Goal: Task Accomplishment & Management: Manage account settings

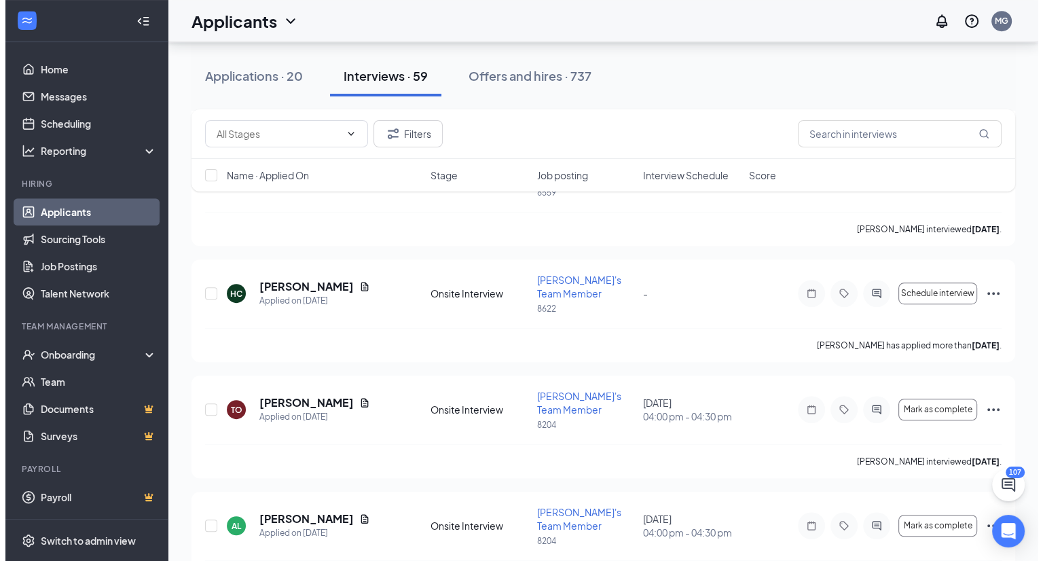
scroll to position [5886, 0]
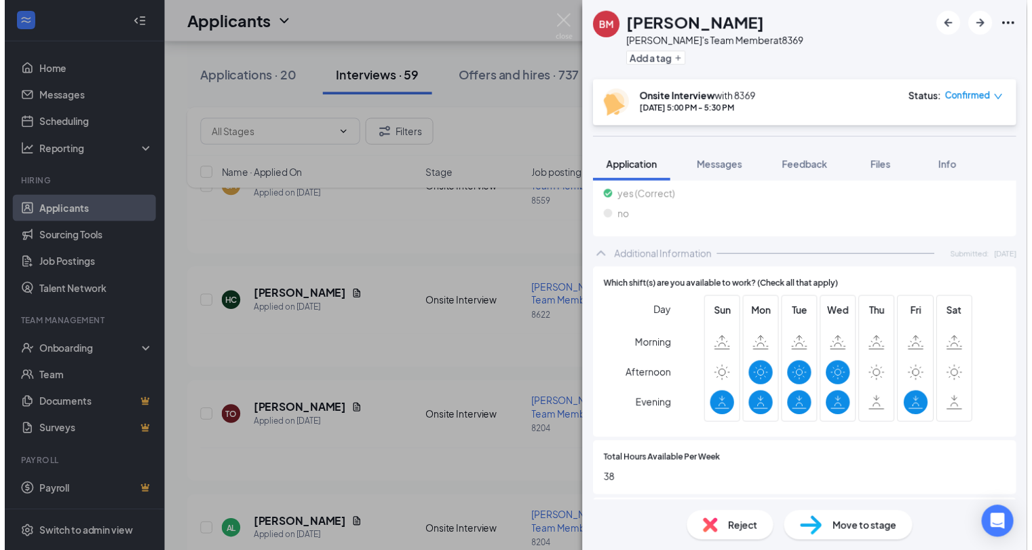
scroll to position [513, 0]
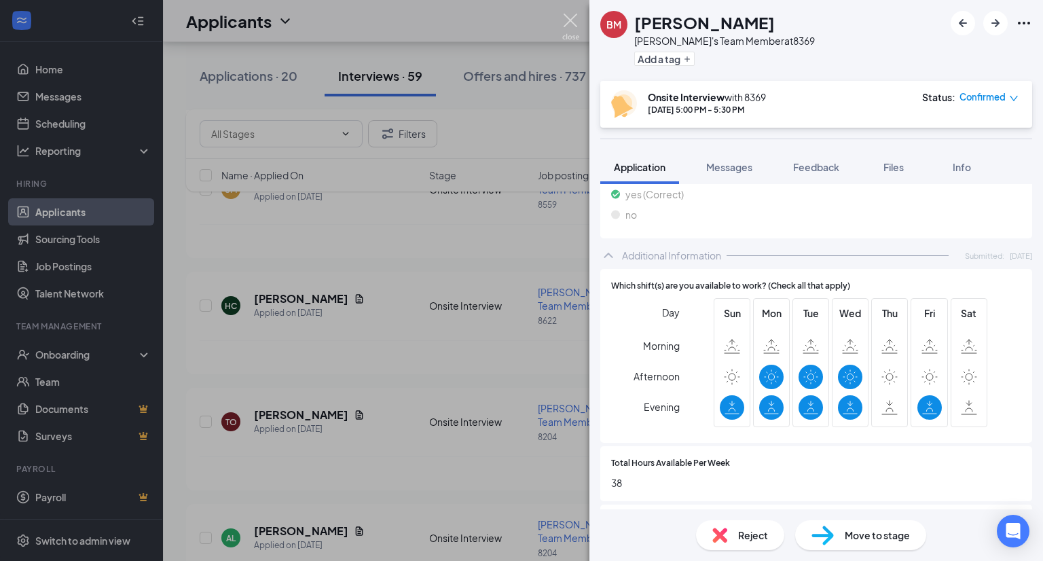
click at [565, 18] on img at bounding box center [570, 27] width 17 height 26
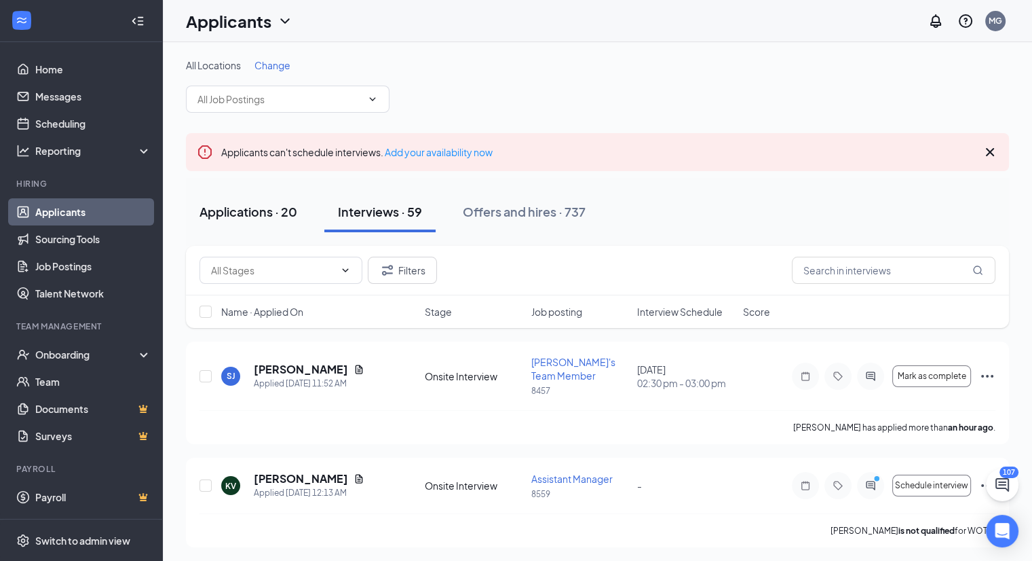
click at [248, 214] on div "Applications · 20" at bounding box center [249, 211] width 98 height 17
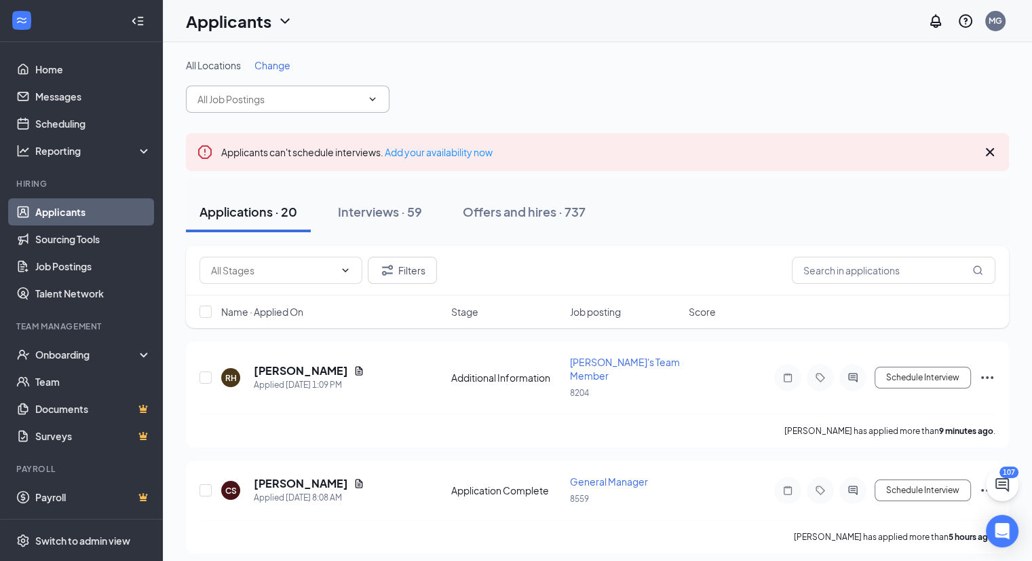
click at [367, 100] on icon "ChevronDown" at bounding box center [372, 99] width 11 height 11
click at [375, 100] on icon "ChevronDown" at bounding box center [372, 99] width 11 height 11
click at [330, 95] on input "text" at bounding box center [280, 99] width 164 height 15
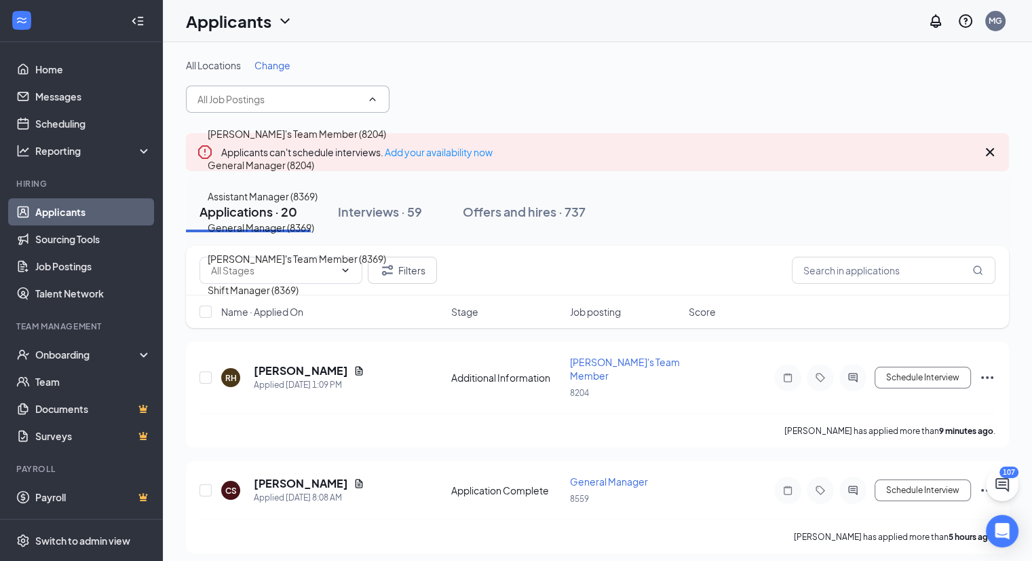
scroll to position [231, 0]
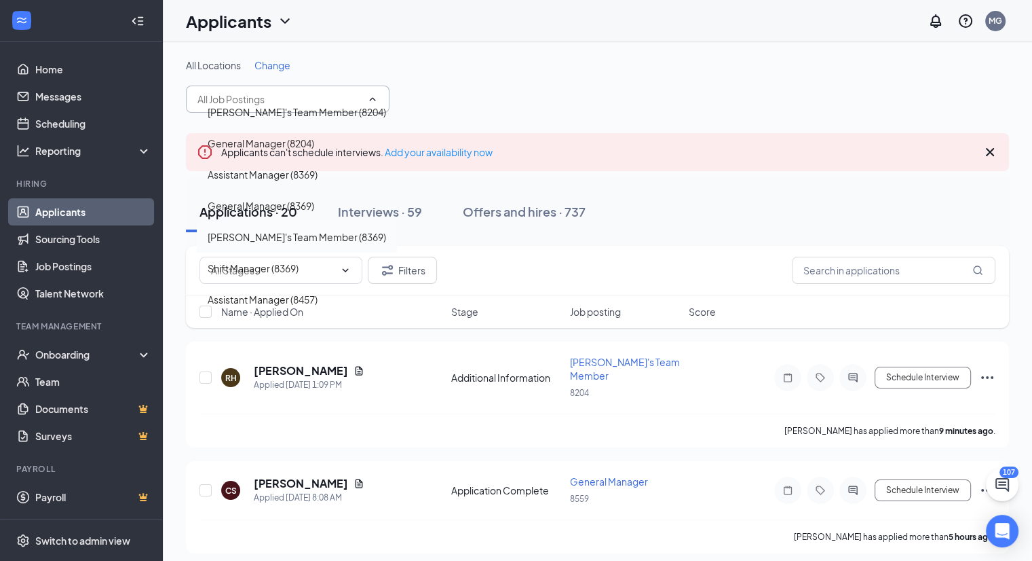
click at [291, 234] on div "[PERSON_NAME]'s Team Member (8369)" at bounding box center [297, 236] width 179 height 15
type input "[PERSON_NAME]'s Team Member (8369)"
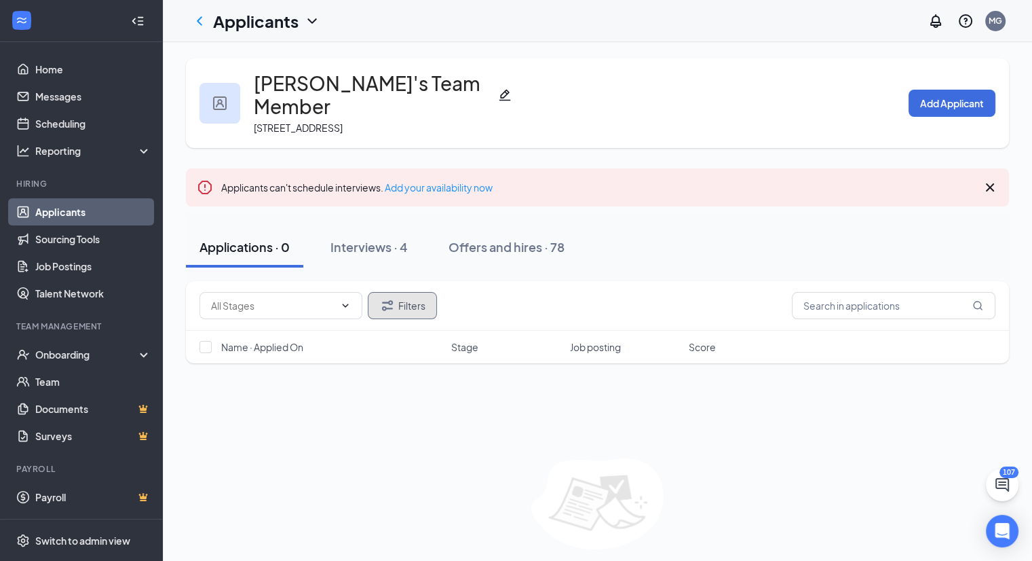
click at [394, 297] on icon "Filter" at bounding box center [387, 305] width 16 height 16
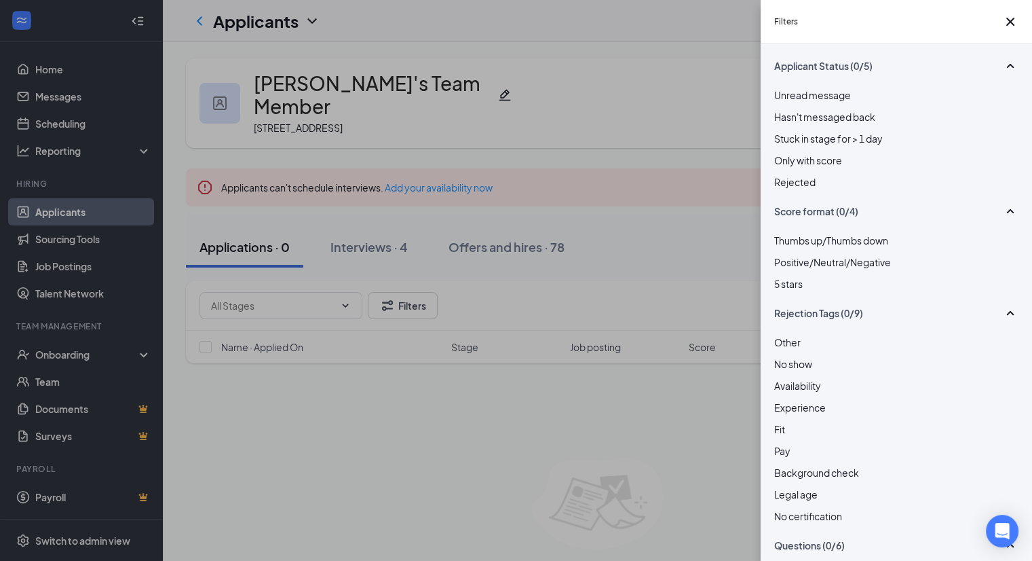
click at [785, 174] on div at bounding box center [896, 174] width 244 height 0
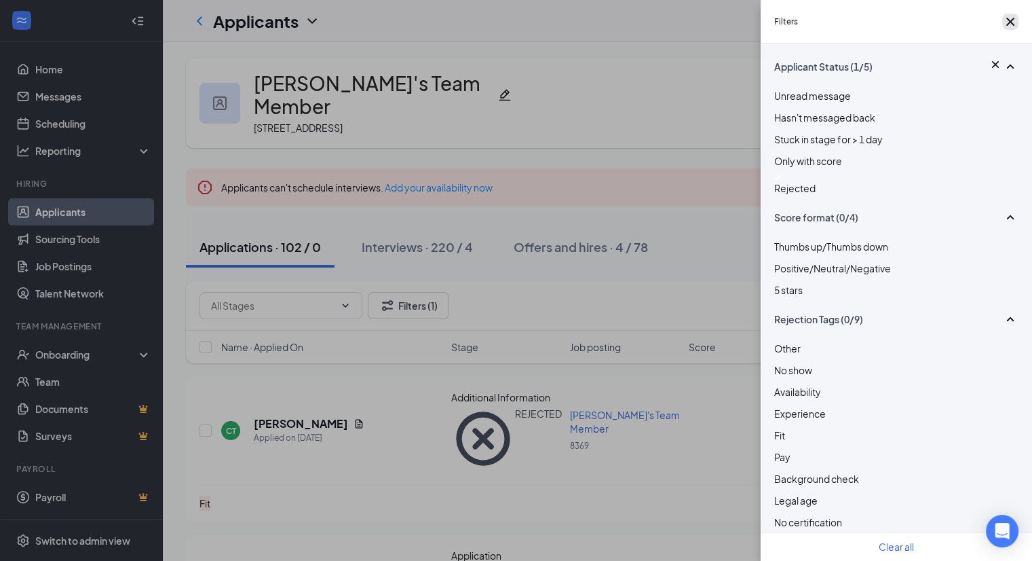
click at [1003, 24] on icon "Cross" at bounding box center [1011, 22] width 16 height 16
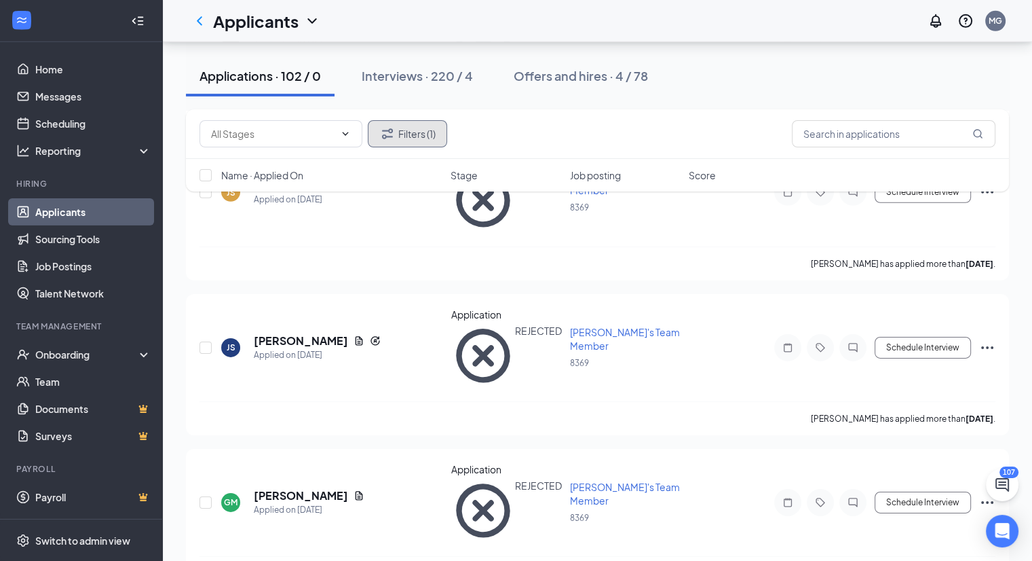
scroll to position [4440, 0]
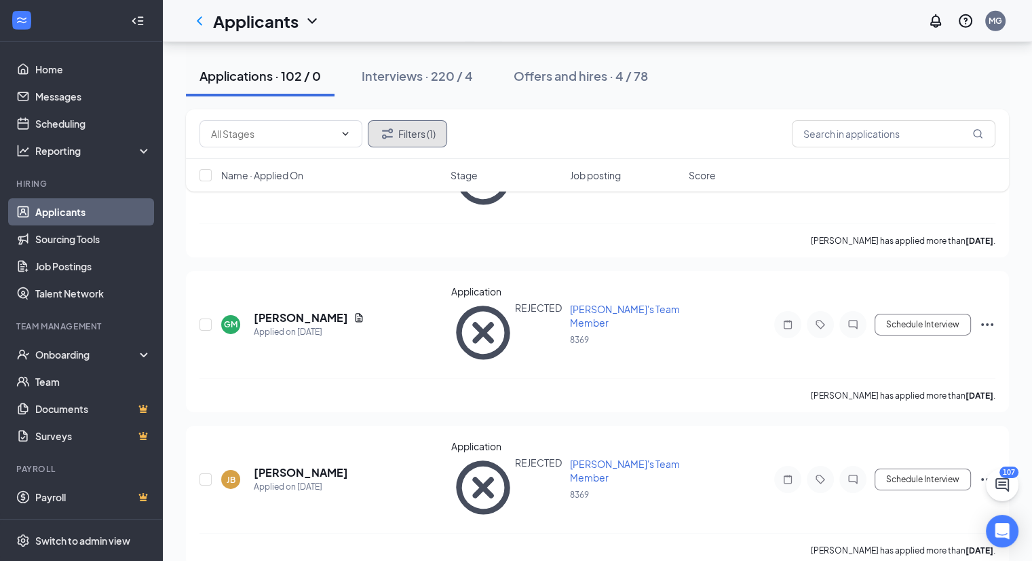
click at [382, 128] on icon "Filter" at bounding box center [387, 134] width 16 height 16
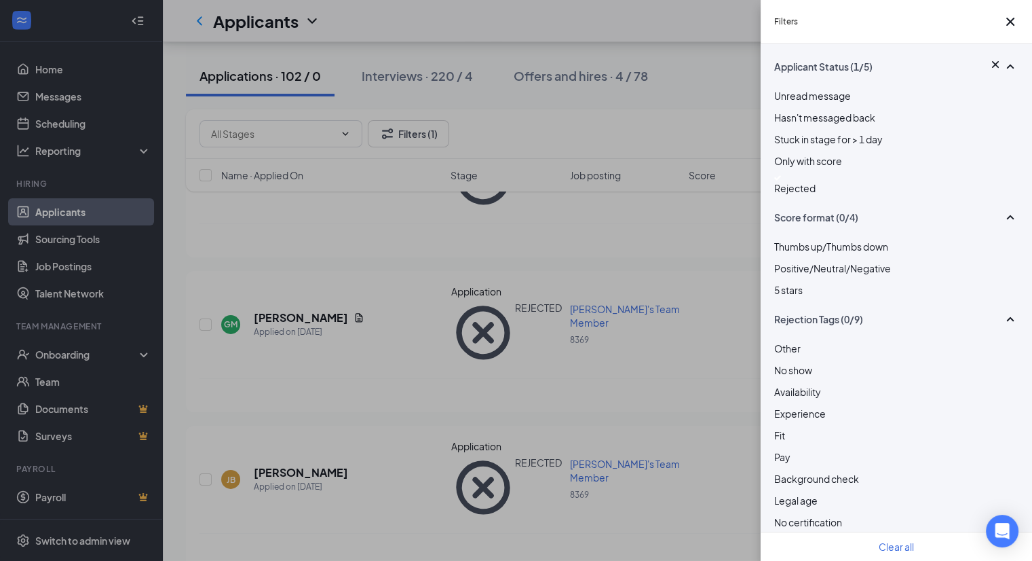
click at [782, 209] on div "Unread message Hasn't messaged back Stuck in stage for > 1 day Only with score …" at bounding box center [896, 148] width 244 height 121
click at [779, 181] on img at bounding box center [777, 177] width 7 height 5
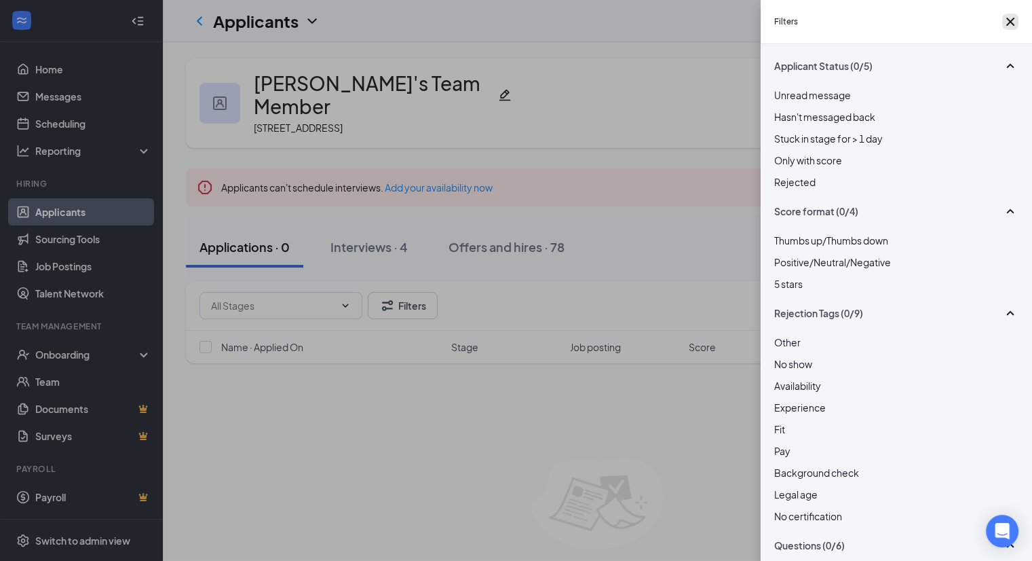
click at [1007, 26] on icon "Cross" at bounding box center [1011, 22] width 8 height 8
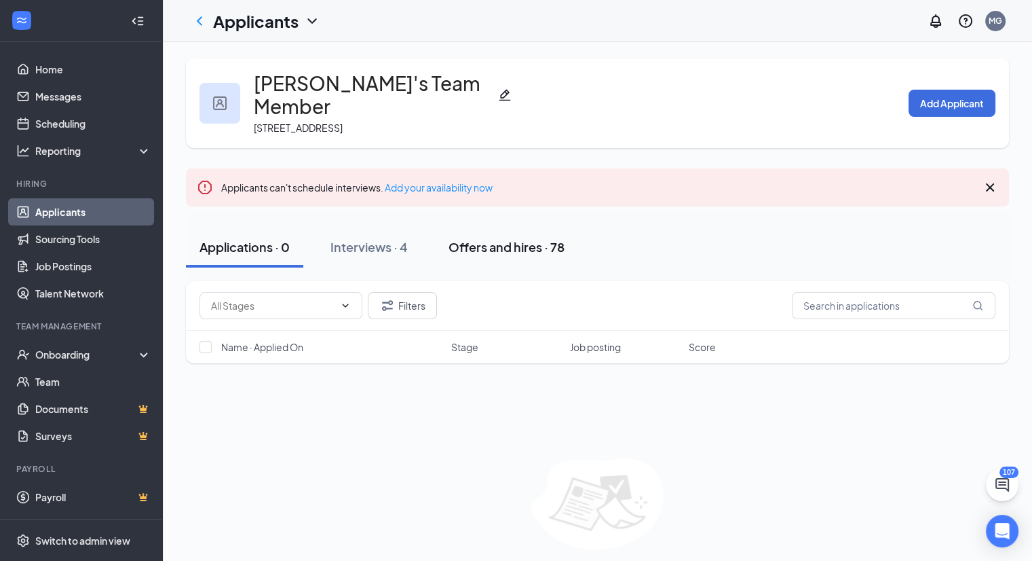
click at [517, 238] on div "Offers and hires · 78" at bounding box center [507, 246] width 116 height 17
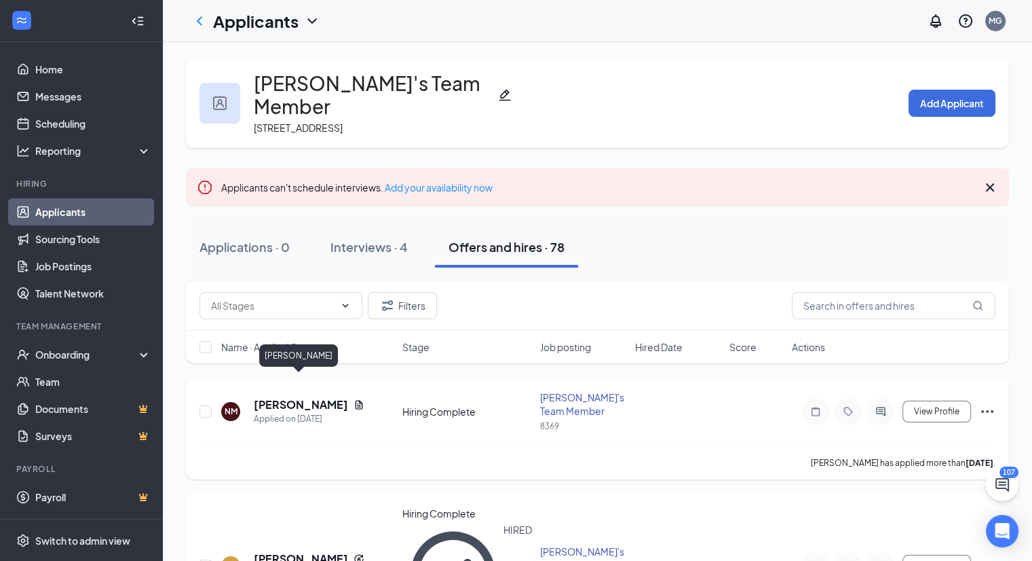
click at [310, 397] on h5 "[PERSON_NAME]" at bounding box center [301, 404] width 94 height 15
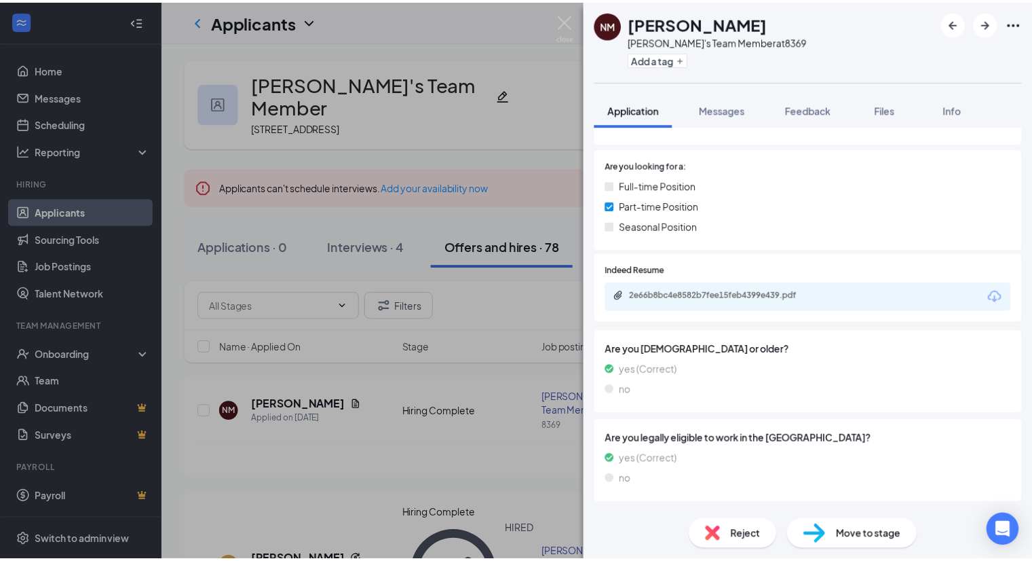
scroll to position [176, 0]
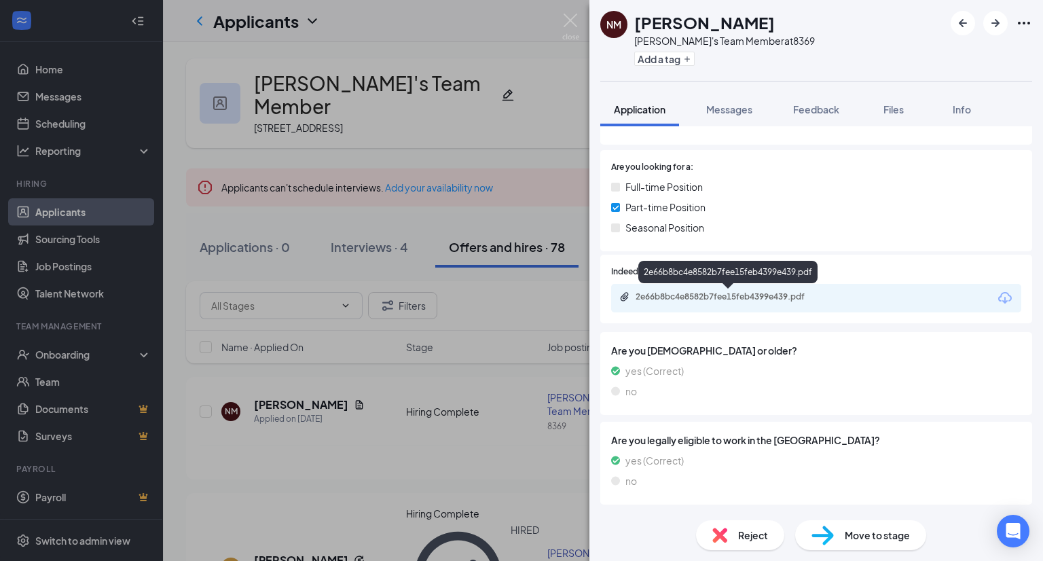
click at [706, 304] on div "2e66b8bc4e8582b7fee15feb4399e439.pdf" at bounding box center [816, 298] width 410 height 29
click at [703, 291] on div "2e66b8bc4e8582b7fee15feb4399e439.pdf" at bounding box center [730, 296] width 190 height 11
click at [574, 23] on img at bounding box center [570, 27] width 17 height 26
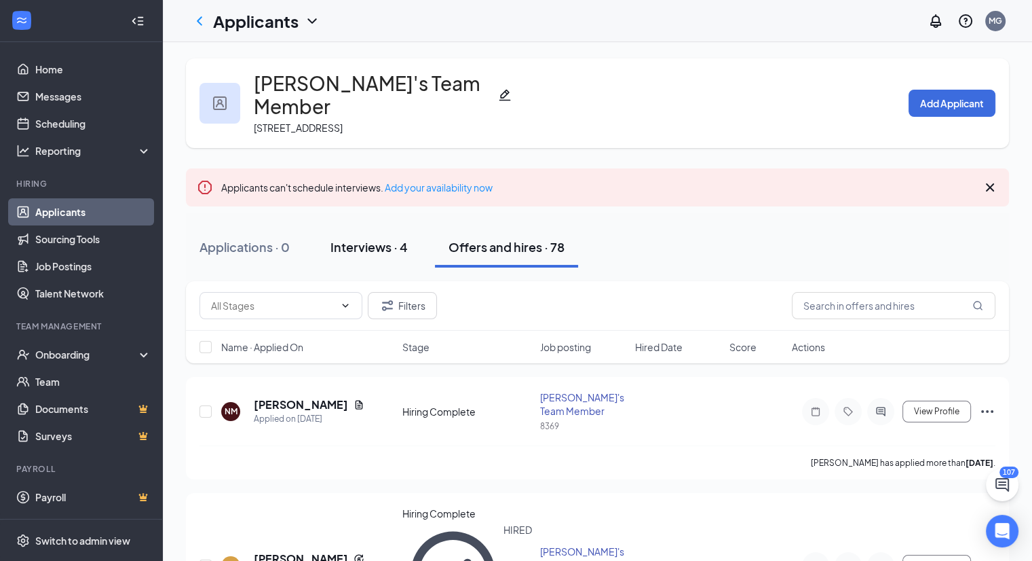
click at [375, 238] on div "Interviews · 4" at bounding box center [369, 246] width 77 height 17
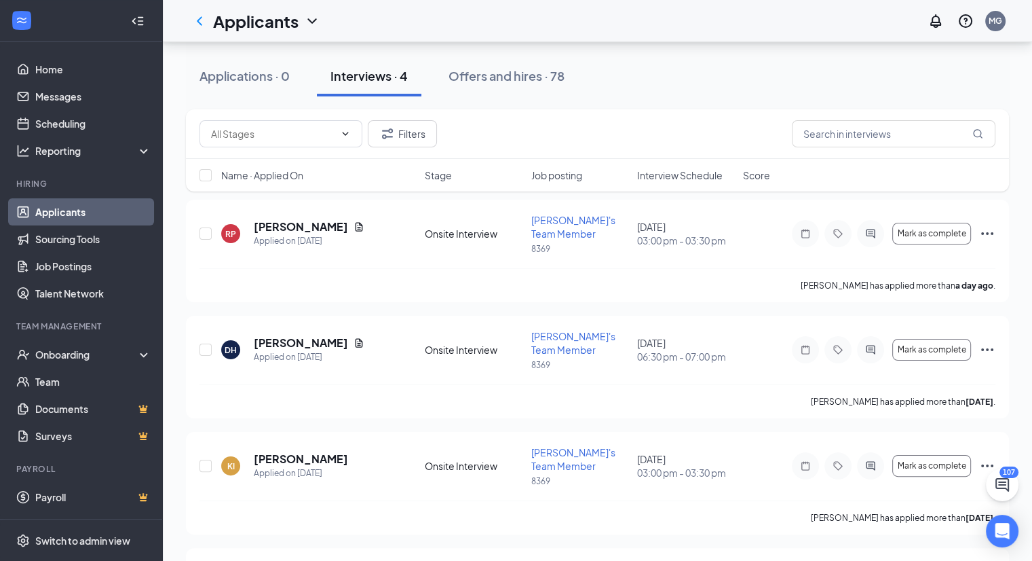
scroll to position [209, 0]
